Goal: Obtain resource: Obtain resource

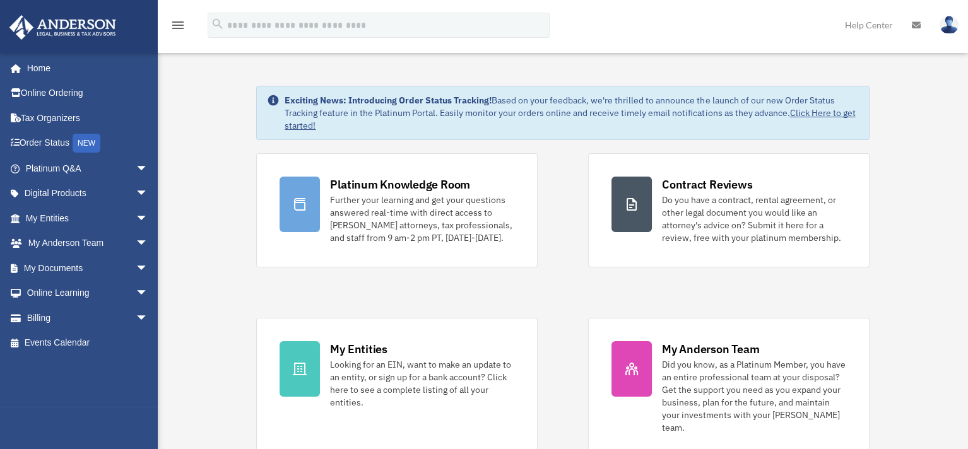
click at [573, 248] on div "Platinum Knowledge Room Further your learning and get your questions answered r…" at bounding box center [562, 305] width 613 height 304
click at [568, 258] on div "Platinum Knowledge Room Further your learning and get your questions answered r…" at bounding box center [562, 305] width 613 height 304
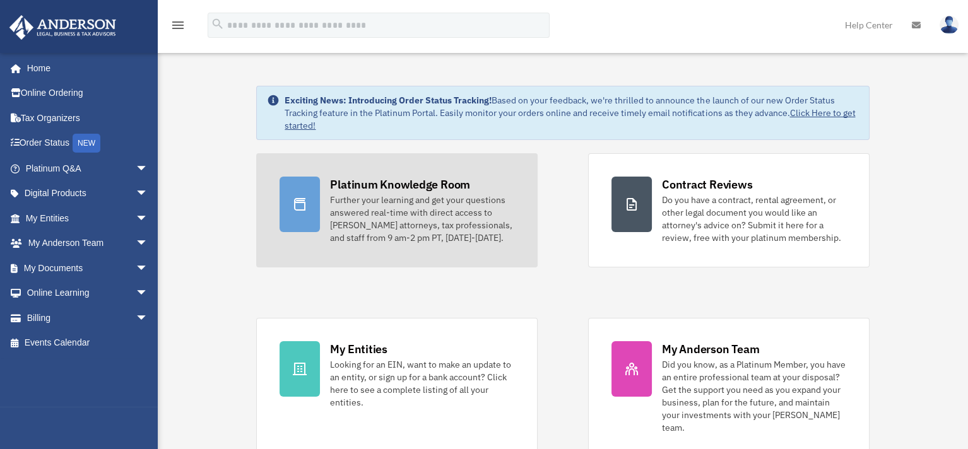
click at [426, 225] on div "Further your learning and get your questions answered real-time with direct acc…" at bounding box center [422, 219] width 184 height 50
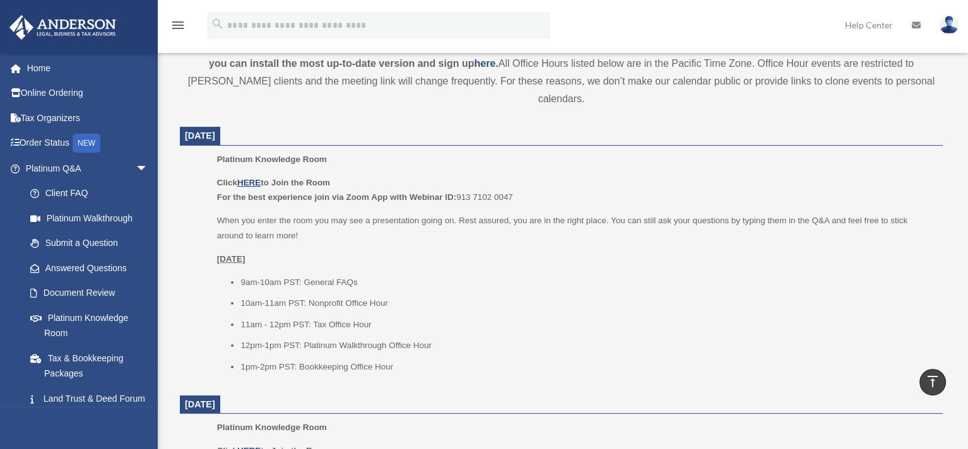
scroll to position [442, 0]
click at [480, 175] on p "Click HERE to Join the Room For the best experience join via Zoom App with Webi…" at bounding box center [575, 190] width 717 height 30
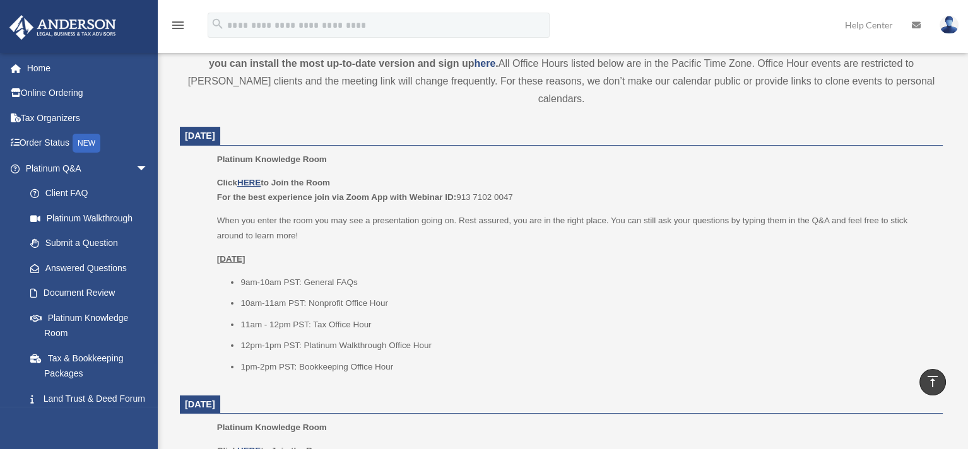
click at [520, 175] on p "Click HERE to Join the Room For the best experience join via Zoom App with Webi…" at bounding box center [575, 190] width 717 height 30
drag, startPoint x: 526, startPoint y: 178, endPoint x: 457, endPoint y: 183, distance: 69.0
click at [457, 183] on p "Click HERE to Join the Room For the best experience join via Zoom App with Webi…" at bounding box center [575, 190] width 717 height 30
click at [478, 175] on p "Click HERE to Join the Room For the best experience join via Zoom App with Webi…" at bounding box center [575, 190] width 717 height 30
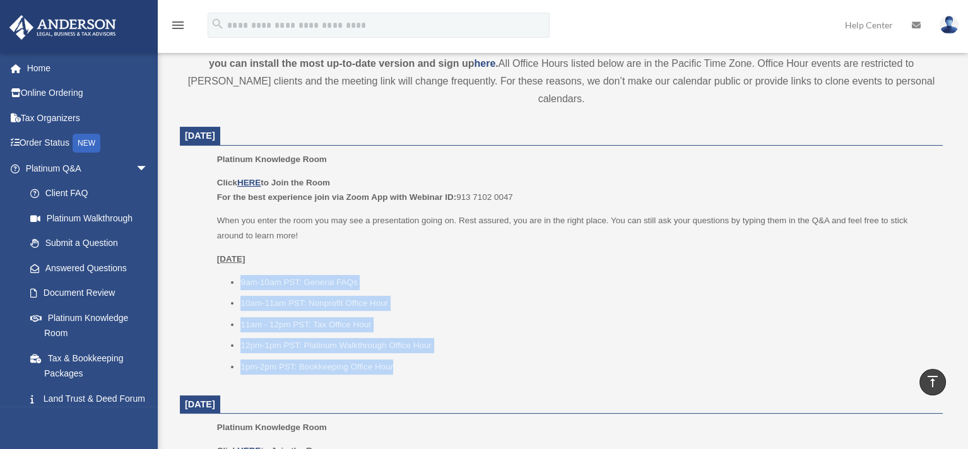
drag, startPoint x: 406, startPoint y: 344, endPoint x: 230, endPoint y: 266, distance: 192.6
click at [230, 275] on ul "9am-10am PST: General FAQs 10am-11am PST: Nonprofit Office Hour 11am - 12pm PST…" at bounding box center [575, 325] width 717 height 100
click at [263, 275] on li "9am-10am PST: General FAQs" at bounding box center [586, 282] width 693 height 15
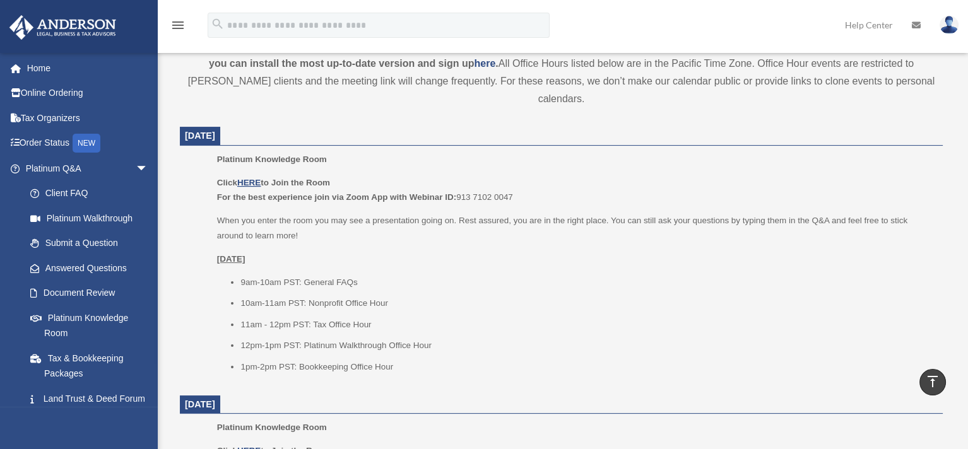
click at [358, 275] on li "9am-10am PST: General FAQs" at bounding box center [586, 282] width 693 height 15
click at [354, 275] on li "9am-10am PST: General FAQs" at bounding box center [586, 282] width 693 height 15
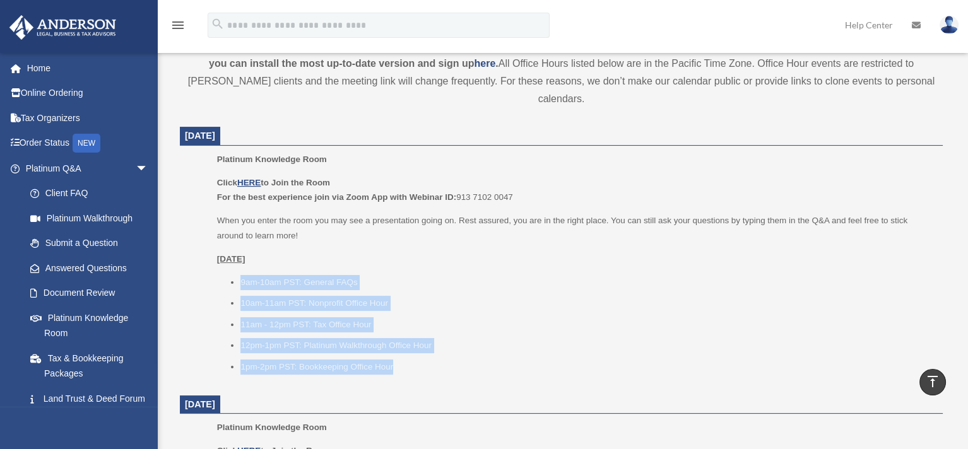
drag, startPoint x: 406, startPoint y: 353, endPoint x: 212, endPoint y: 257, distance: 216.4
click at [212, 257] on ul "Platinum Knowledge Room Click HERE to Join the Room For the best experience joi…" at bounding box center [561, 267] width 745 height 231
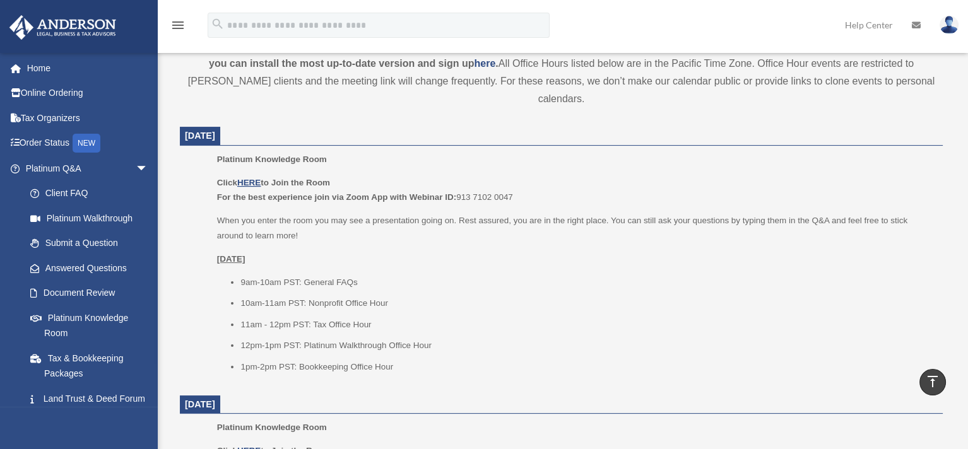
click at [411, 252] on p "Thursday, August 28" at bounding box center [575, 259] width 717 height 15
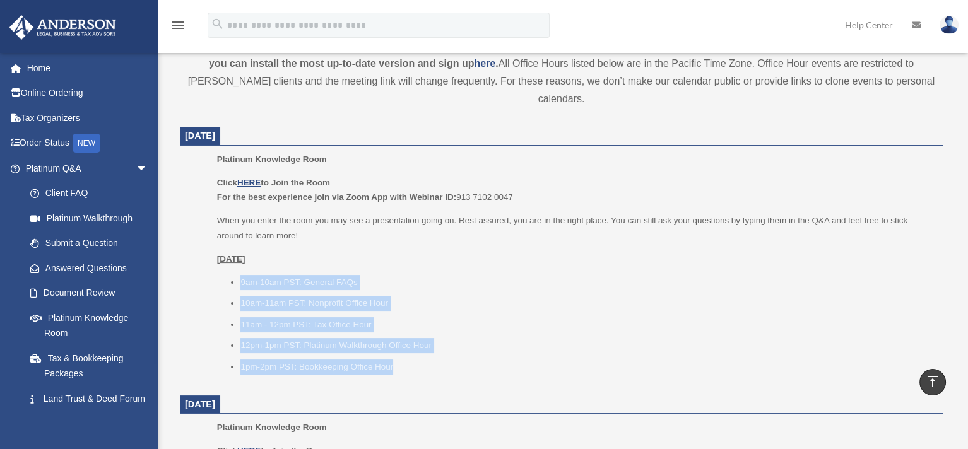
drag, startPoint x: 404, startPoint y: 355, endPoint x: 235, endPoint y: 265, distance: 191.6
click at [235, 275] on ul "9am-10am PST: General FAQs 10am-11am PST: Nonprofit Office Hour 11am - 12pm PST…" at bounding box center [575, 325] width 717 height 100
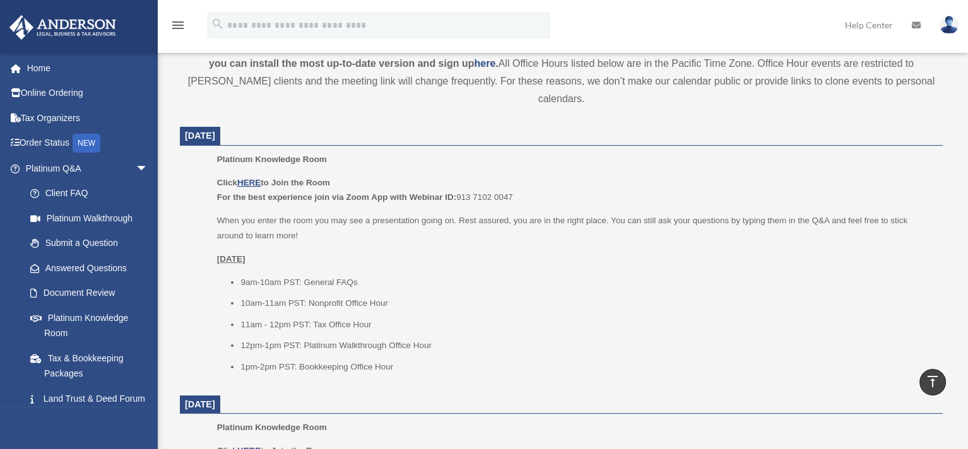
click at [331, 252] on p "Thursday, August 28" at bounding box center [575, 259] width 717 height 15
click at [388, 296] on li "10am-11am PST: Nonprofit Office Hour" at bounding box center [586, 303] width 693 height 15
click at [416, 252] on p "Thursday, August 28" at bounding box center [575, 259] width 717 height 15
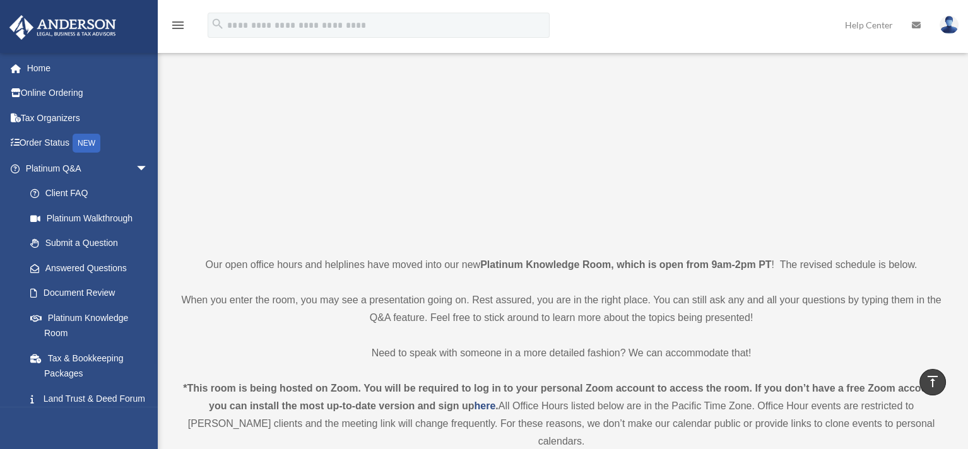
scroll to position [0, 0]
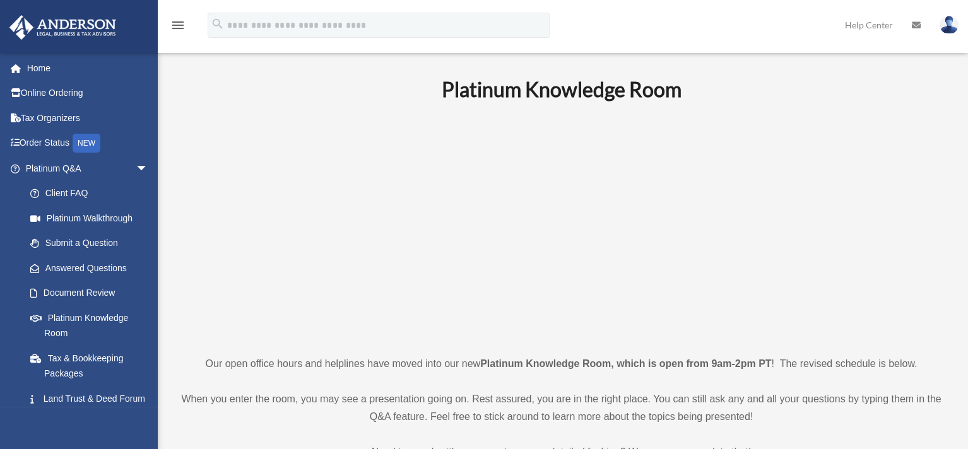
click at [326, 206] on p at bounding box center [561, 228] width 763 height 219
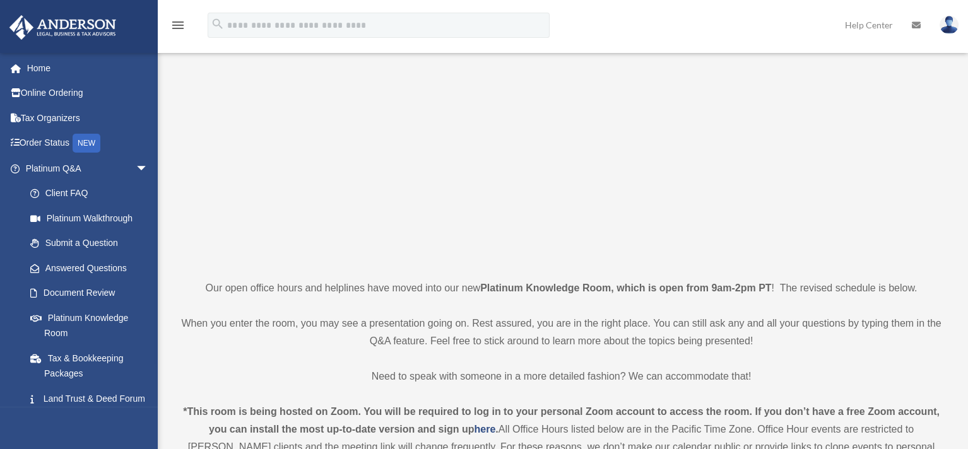
scroll to position [252, 0]
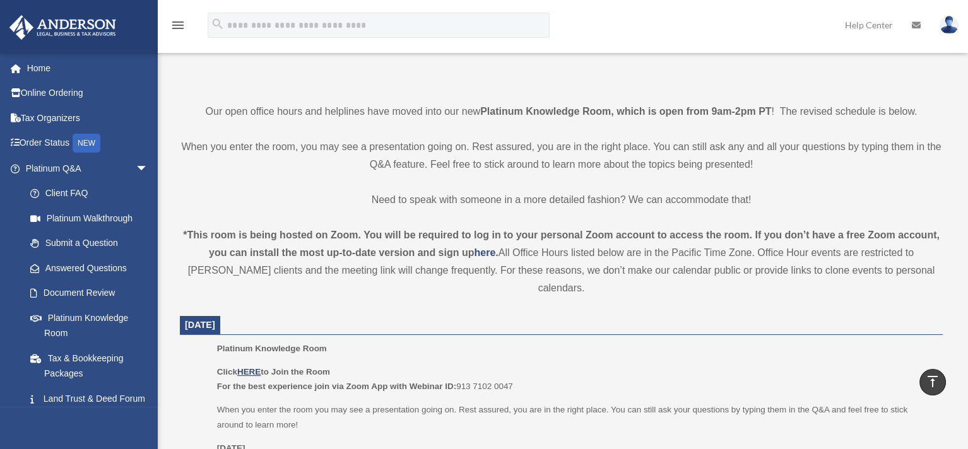
click at [326, 206] on p "Need to speak with someone in a more detailed fashion? We can accommodate that!" at bounding box center [561, 200] width 763 height 18
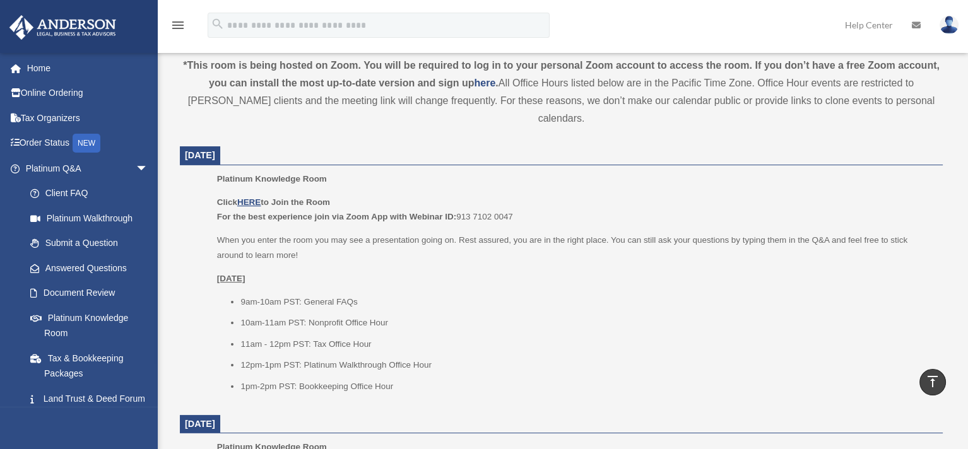
scroll to position [442, 0]
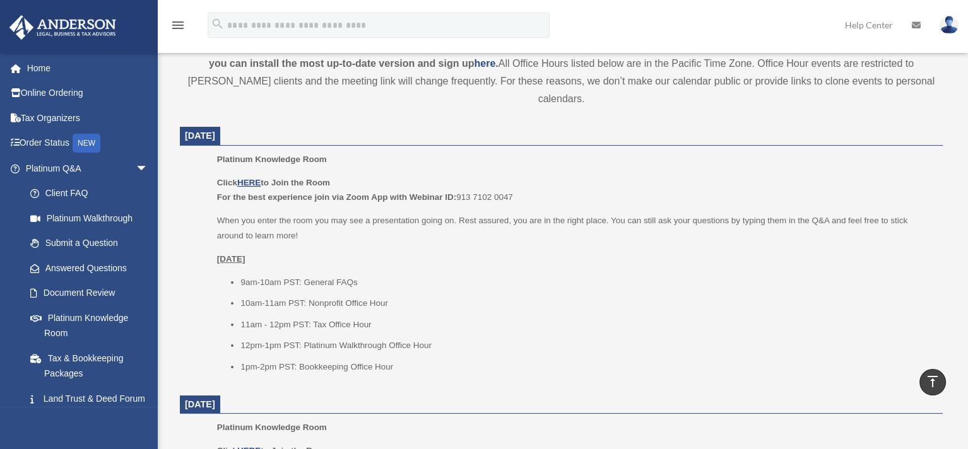
click at [338, 194] on div "Click HERE to Join the Room For the best experience join via Zoom App with Webi…" at bounding box center [575, 274] width 717 height 199
click at [411, 297] on ul "9am-10am PST: General FAQs 10am-11am PST: Nonprofit Office Hour 11am - 12pm PST…" at bounding box center [575, 325] width 717 height 100
click at [405, 360] on li "1pm-2pm PST: Bookkeeping Office Hour" at bounding box center [586, 367] width 693 height 15
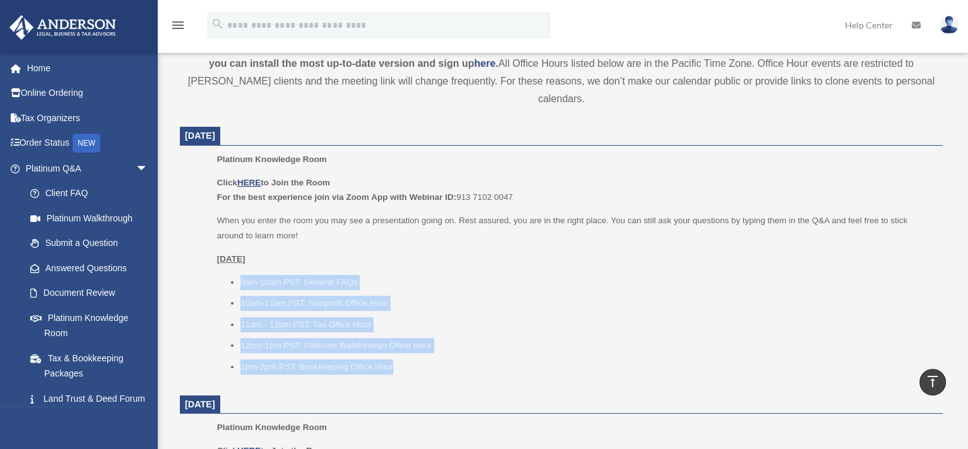
drag, startPoint x: 394, startPoint y: 349, endPoint x: 218, endPoint y: 256, distance: 199.5
click at [218, 275] on ul "9am-10am PST: General FAQs 10am-11am PST: Nonprofit Office Hour 11am - 12pm PST…" at bounding box center [575, 325] width 717 height 100
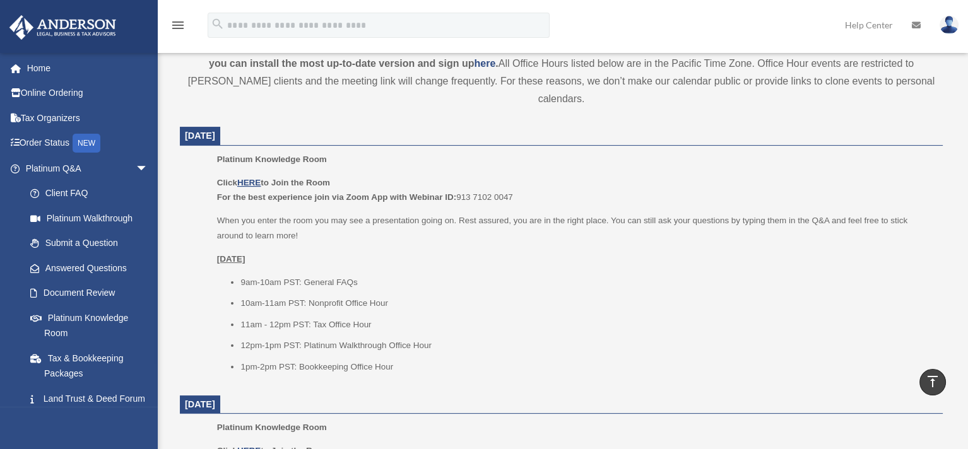
click at [381, 296] on li "10am-11am PST: Nonprofit Office Hour" at bounding box center [586, 303] width 693 height 15
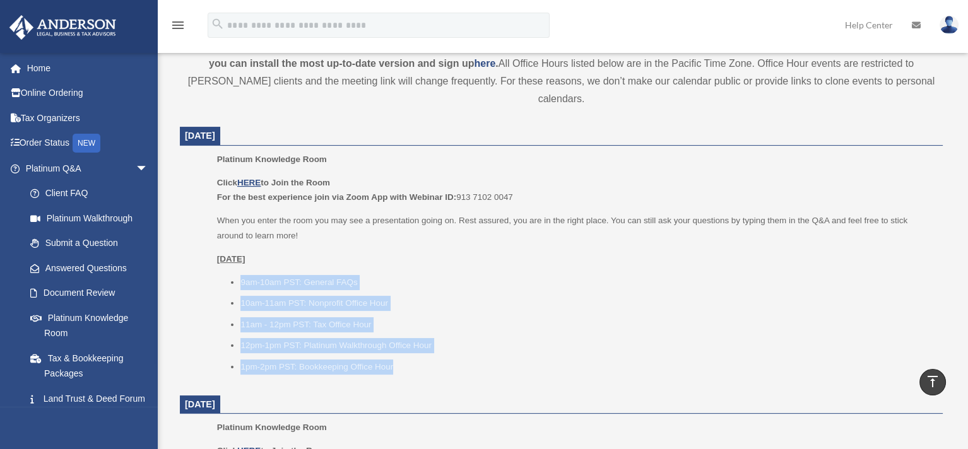
drag, startPoint x: 399, startPoint y: 348, endPoint x: 213, endPoint y: 265, distance: 204.2
click at [213, 265] on ul "Platinum Knowledge Room Click HERE to Join the Room For the best experience joi…" at bounding box center [561, 267] width 745 height 231
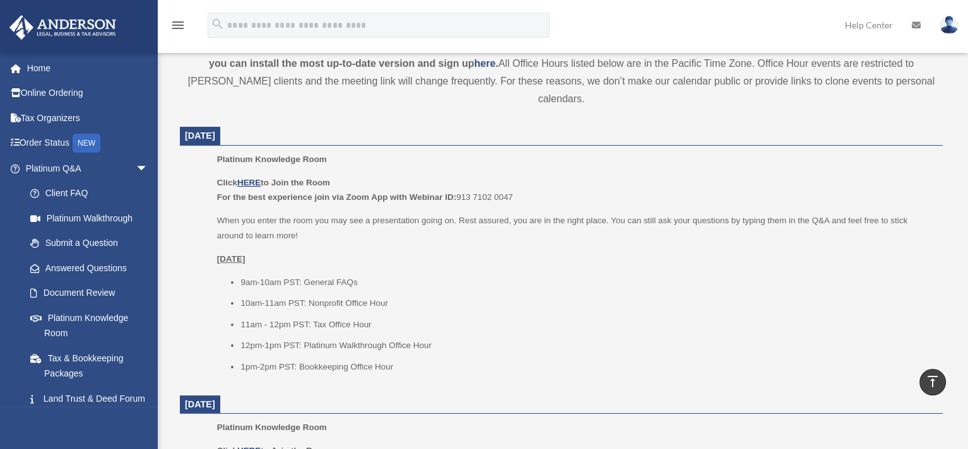
click at [411, 218] on p "When you enter the room you may see a presentation going on. Rest assured, you …" at bounding box center [575, 228] width 717 height 30
click at [528, 275] on li "9am-10am PST: General FAQs" at bounding box center [586, 282] width 693 height 15
click at [136, 169] on span "arrow_drop_down" at bounding box center [148, 169] width 25 height 26
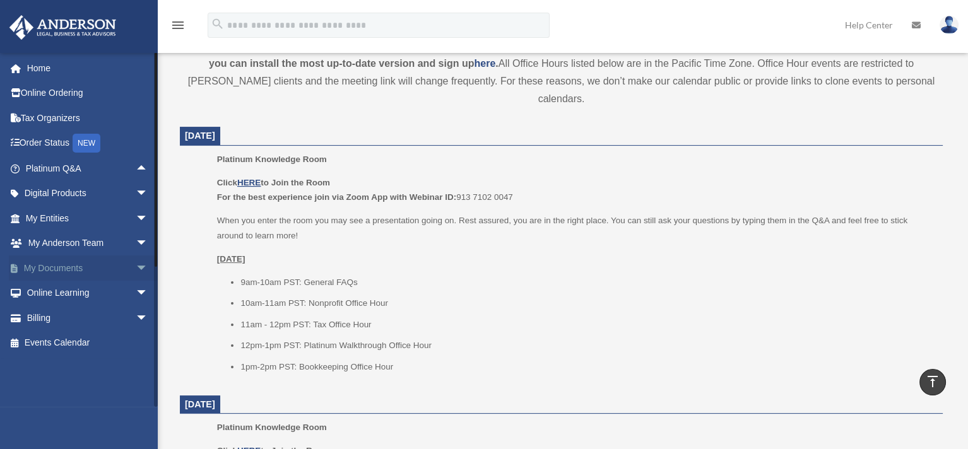
click at [136, 267] on span "arrow_drop_down" at bounding box center [148, 269] width 25 height 26
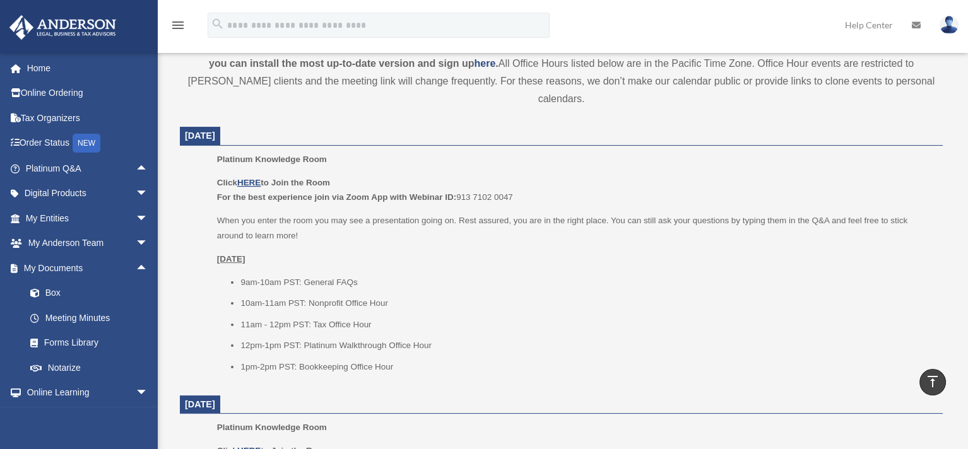
click at [479, 252] on div "Click HERE to Join the Room For the best experience join via Zoom App with Webi…" at bounding box center [575, 274] width 717 height 199
click at [136, 267] on span "arrow_drop_up" at bounding box center [148, 269] width 25 height 26
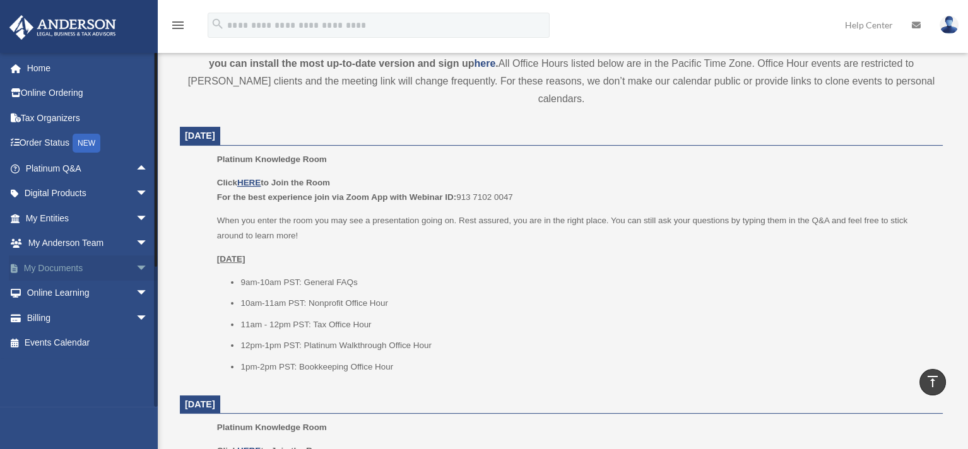
click at [136, 267] on span "arrow_drop_down" at bounding box center [148, 269] width 25 height 26
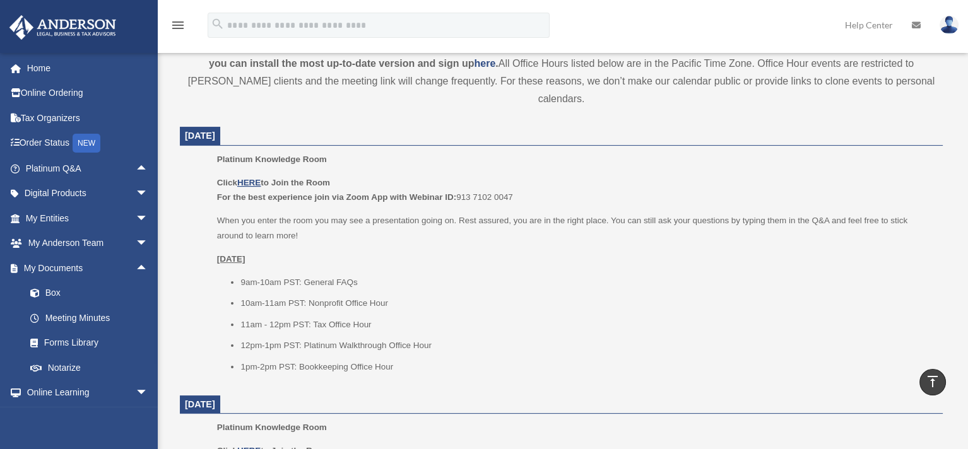
click at [765, 338] on li "12pm-1pm PST: Platinum Walkthrough Office Hour" at bounding box center [586, 345] width 693 height 15
click at [136, 265] on span "arrow_drop_up" at bounding box center [148, 269] width 25 height 26
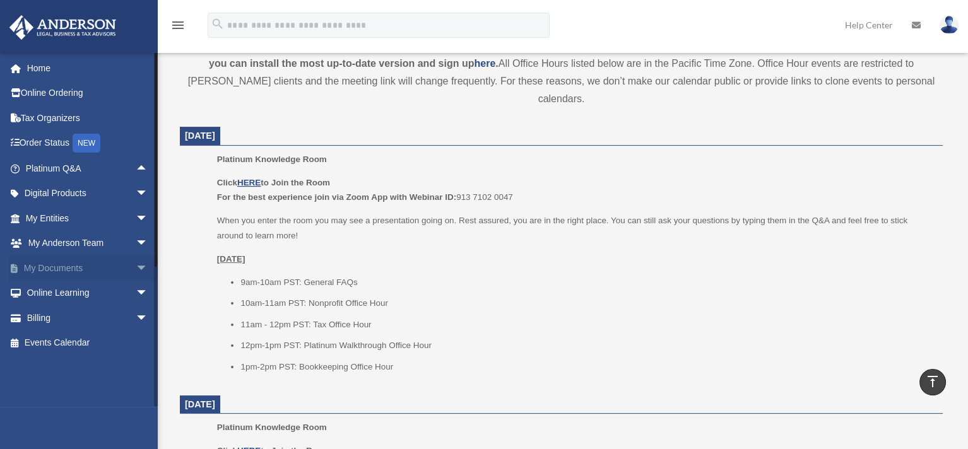
click at [136, 265] on span "arrow_drop_down" at bounding box center [148, 269] width 25 height 26
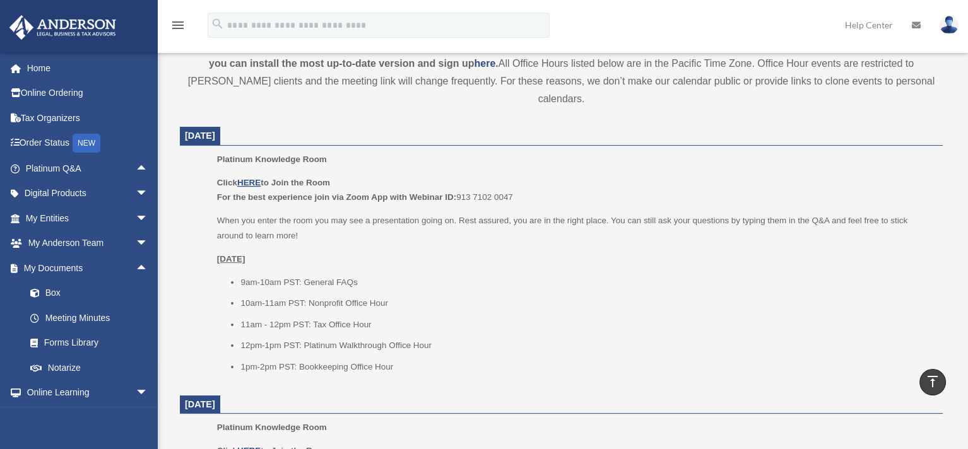
click at [458, 296] on li "10am-11am PST: Nonprofit Office Hour" at bounding box center [586, 303] width 693 height 15
click at [136, 267] on span "arrow_drop_up" at bounding box center [148, 269] width 25 height 26
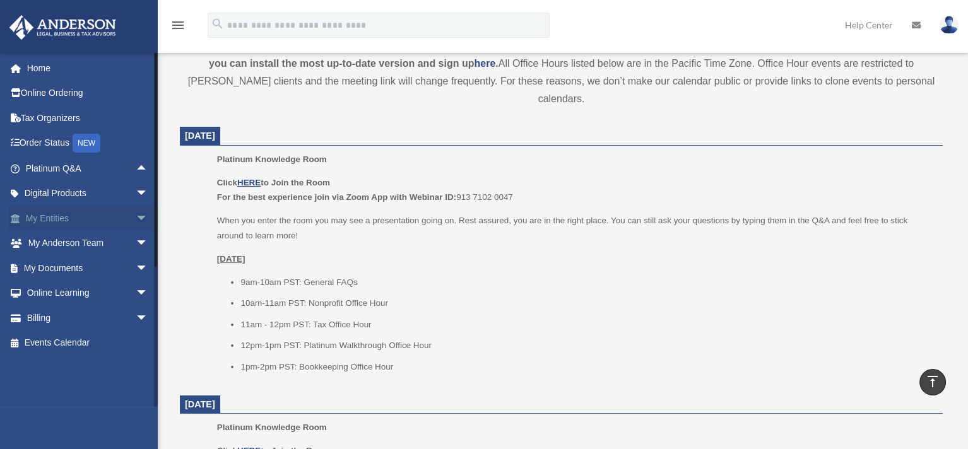
click at [136, 215] on span "arrow_drop_down" at bounding box center [148, 219] width 25 height 26
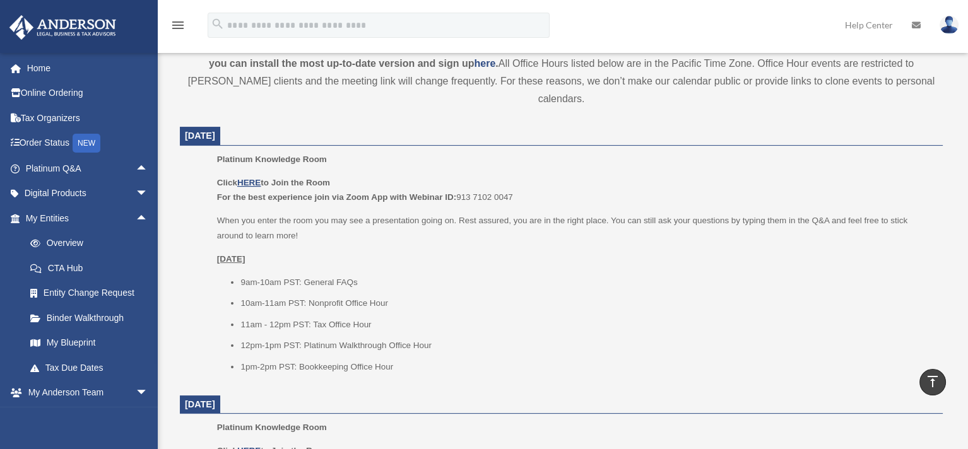
click at [476, 252] on p "Thursday, August 28" at bounding box center [575, 259] width 717 height 15
click at [551, 296] on li "10am-11am PST: Nonprofit Office Hour" at bounding box center [586, 303] width 693 height 15
click at [136, 215] on span "arrow_drop_up" at bounding box center [148, 219] width 25 height 26
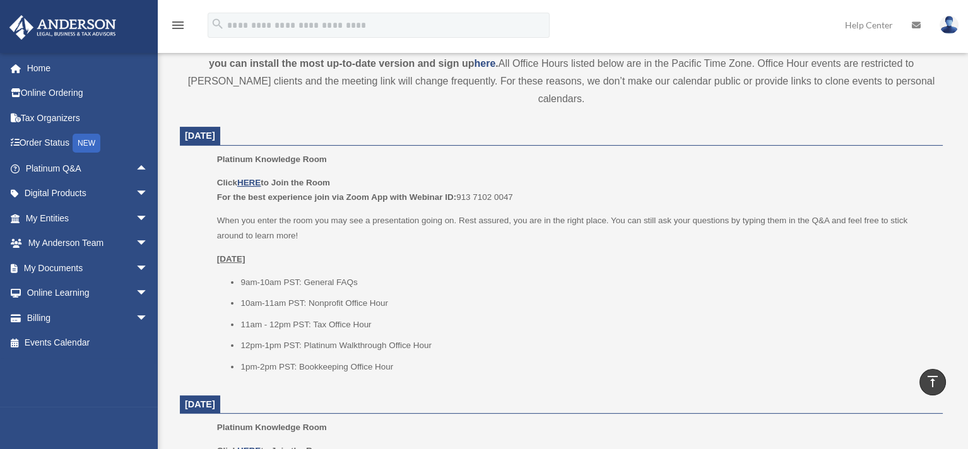
click at [363, 252] on p "Thursday, August 28" at bounding box center [575, 259] width 717 height 15
click at [612, 175] on p "Click HERE to Join the Room For the best experience join via Zoom App with Webi…" at bounding box center [575, 190] width 717 height 30
click at [483, 252] on p "Thursday, August 28" at bounding box center [575, 259] width 717 height 15
click at [459, 338] on li "12pm-1pm PST: Platinum Walkthrough Office Hour" at bounding box center [586, 345] width 693 height 15
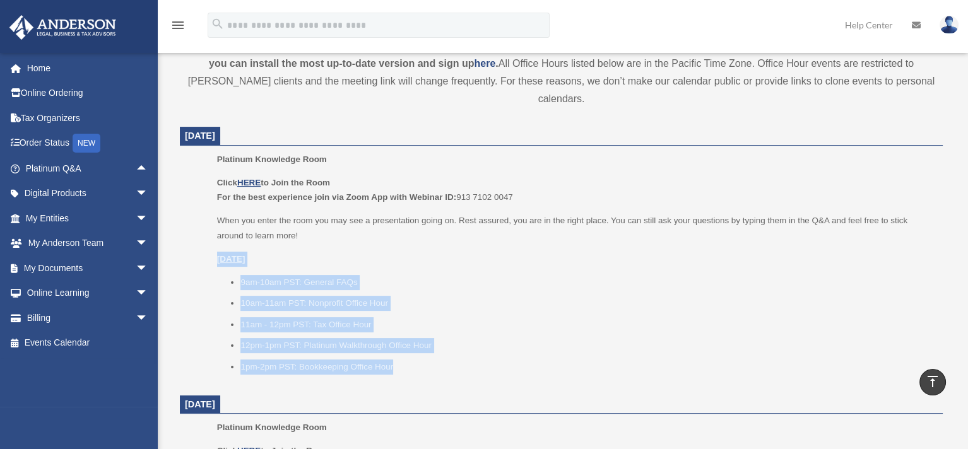
drag, startPoint x: 400, startPoint y: 350, endPoint x: 208, endPoint y: 226, distance: 228.7
click at [208, 226] on ul "Platinum Knowledge Room Click HERE to Join the Room For the best experience joi…" at bounding box center [561, 267] width 745 height 231
click at [355, 229] on div "Click HERE to Join the Room For the best experience join via Zoom App with Webi…" at bounding box center [575, 274] width 717 height 199
click at [355, 252] on p "Thursday, August 28" at bounding box center [575, 259] width 717 height 15
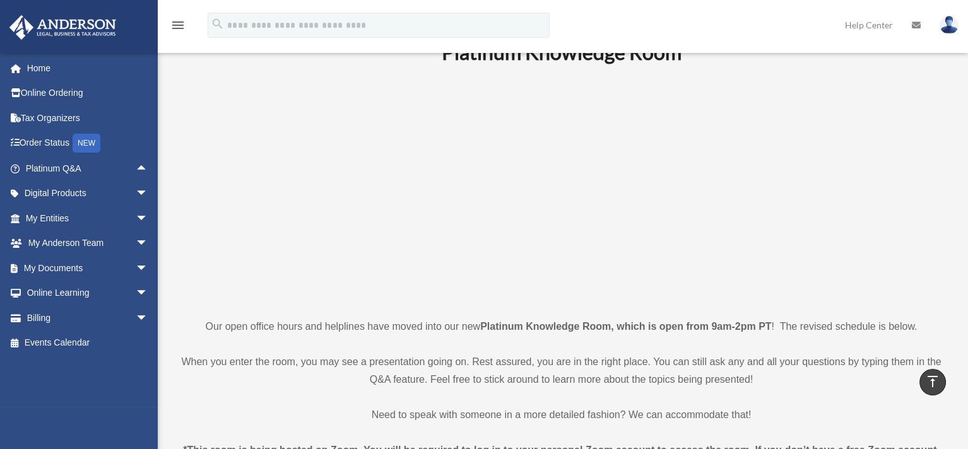
scroll to position [0, 0]
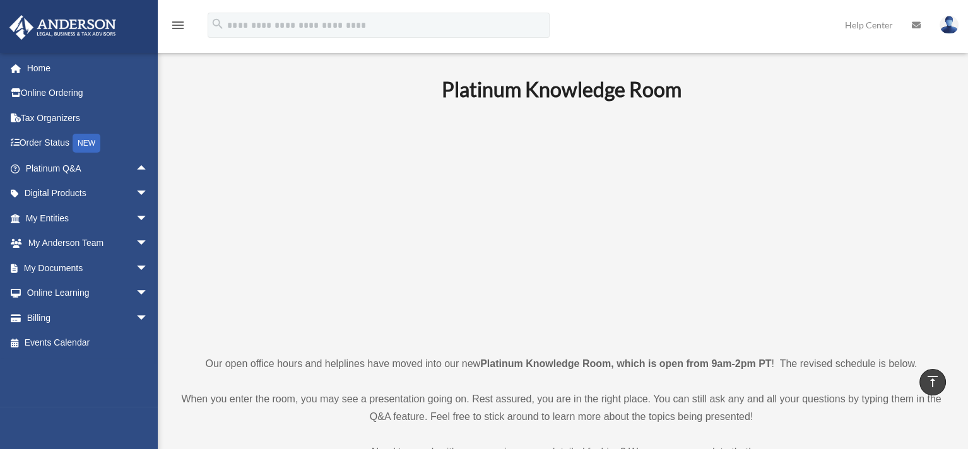
click at [307, 216] on p at bounding box center [561, 228] width 763 height 219
click at [201, 269] on p at bounding box center [561, 228] width 763 height 219
click at [218, 242] on p at bounding box center [561, 228] width 763 height 219
click at [210, 272] on p at bounding box center [561, 228] width 763 height 219
click at [136, 266] on span "arrow_drop_down" at bounding box center [148, 269] width 25 height 26
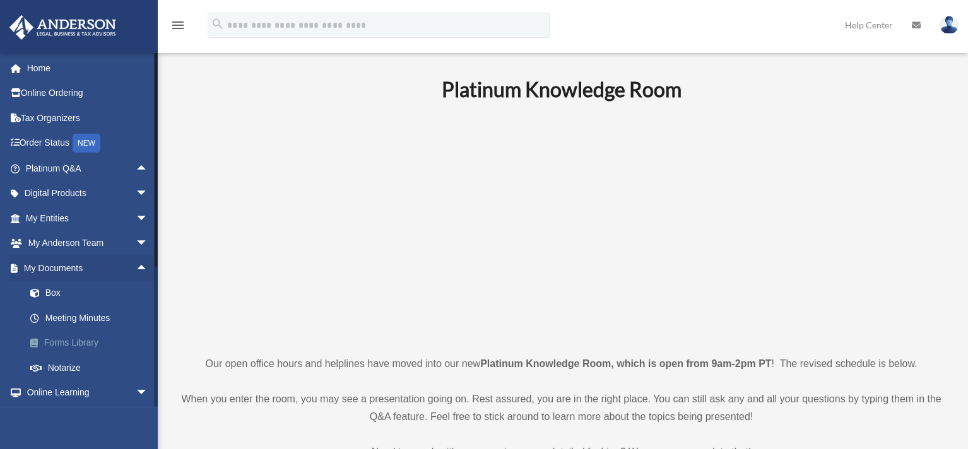
click at [79, 343] on link "Forms Library" at bounding box center [93, 343] width 150 height 25
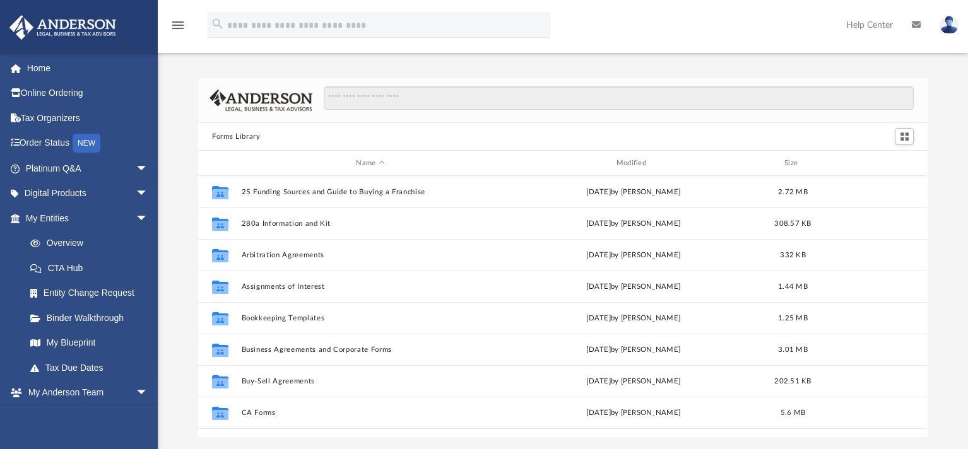
click at [211, 61] on div "Forms Library Name Modified Size Collaborated Folder 25 Funding Sources and Gui…" at bounding box center [563, 244] width 810 height 385
click at [136, 219] on span "arrow_drop_down" at bounding box center [148, 219] width 25 height 26
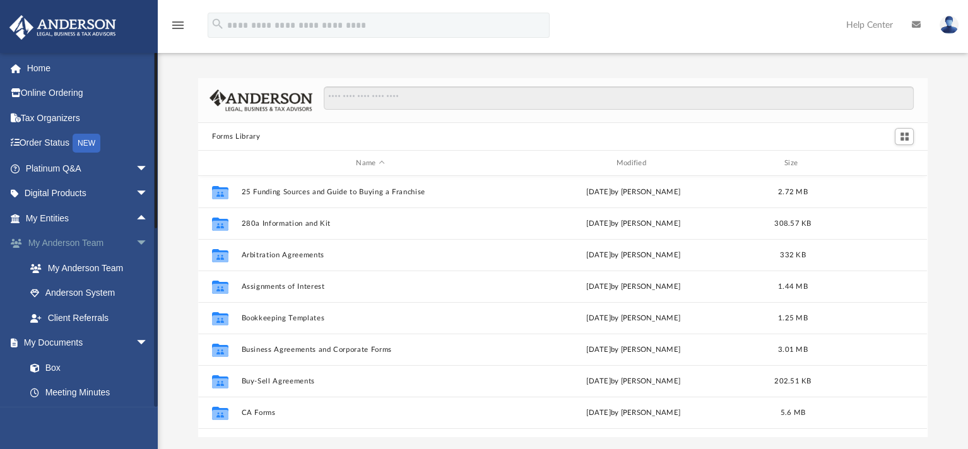
click at [136, 241] on span "arrow_drop_down" at bounding box center [148, 244] width 25 height 26
click at [50, 297] on link "Box" at bounding box center [93, 293] width 150 height 25
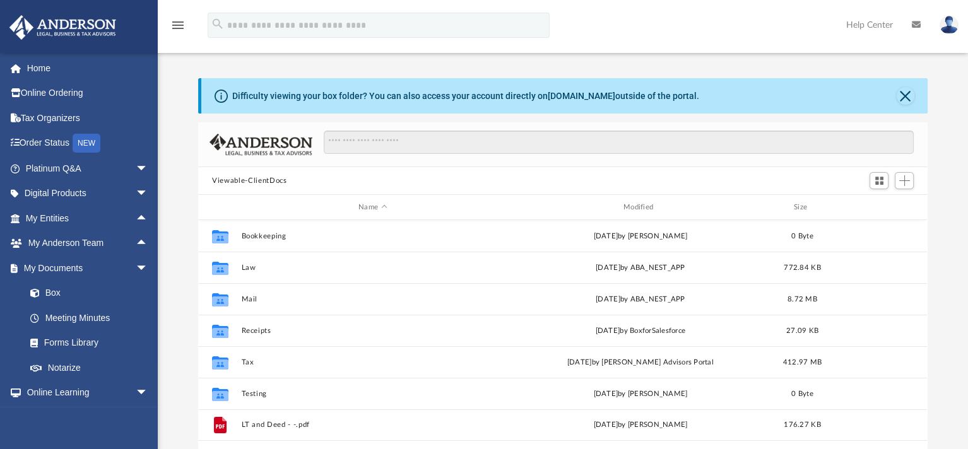
scroll to position [276, 719]
click at [136, 265] on span "arrow_drop_down" at bounding box center [148, 269] width 25 height 26
click at [136, 291] on span "arrow_drop_down" at bounding box center [148, 294] width 25 height 26
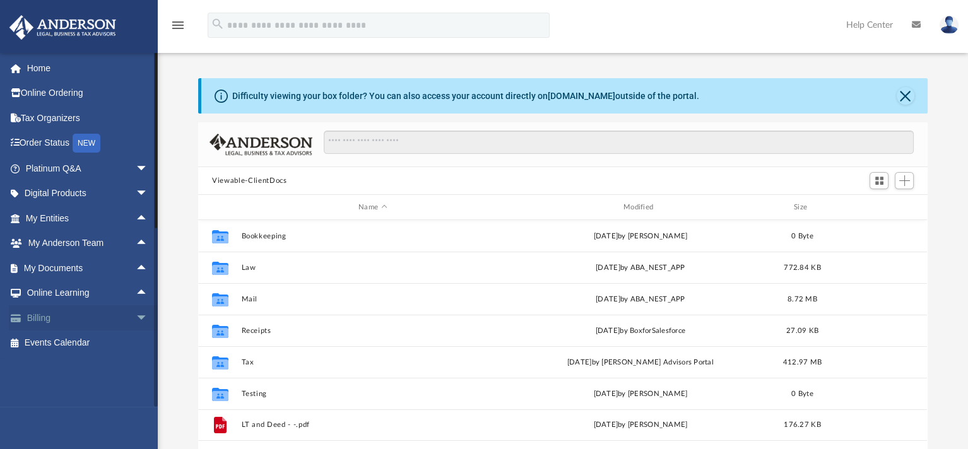
click at [136, 317] on span "arrow_drop_down" at bounding box center [148, 318] width 25 height 26
click at [136, 317] on span "arrow_drop_up" at bounding box center [148, 318] width 25 height 26
click at [270, 62] on div "Difficulty viewing your box folder? You can also access your account directly o…" at bounding box center [563, 267] width 810 height 430
